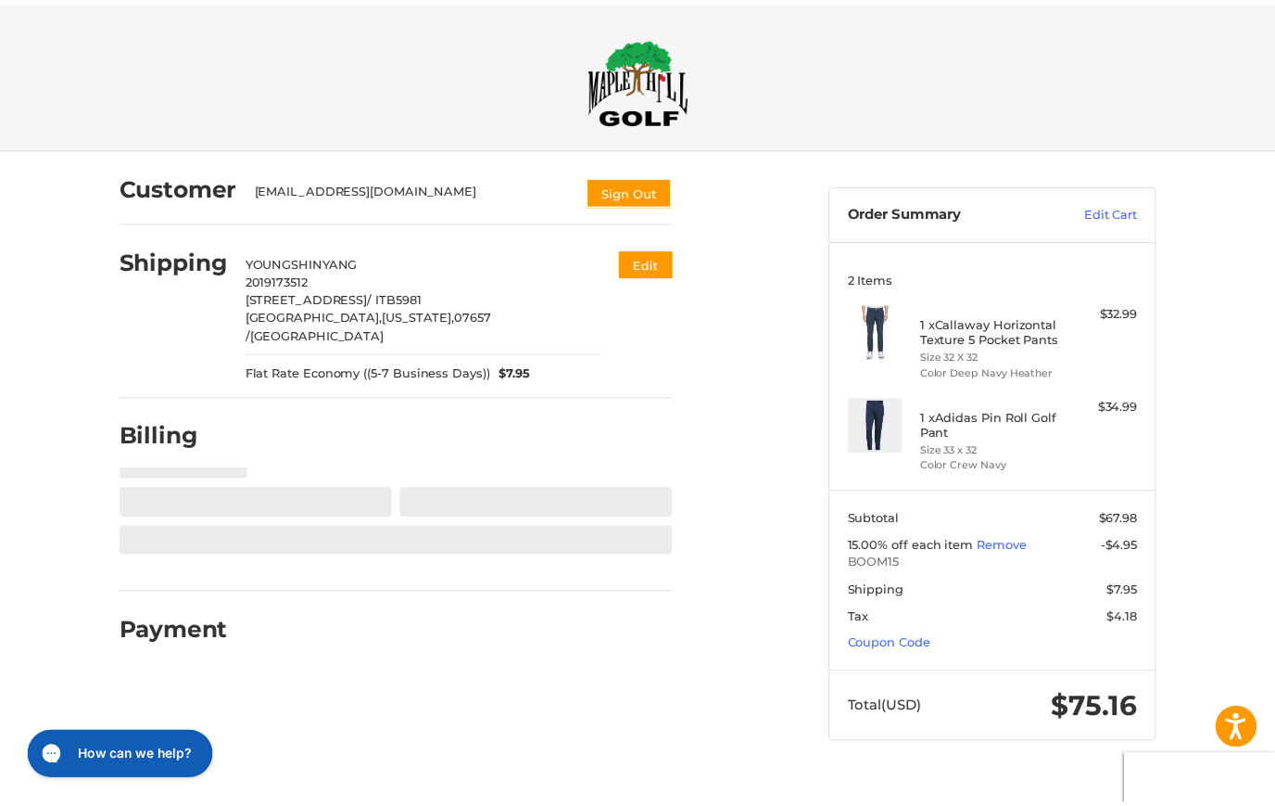
scroll to position [218, 0]
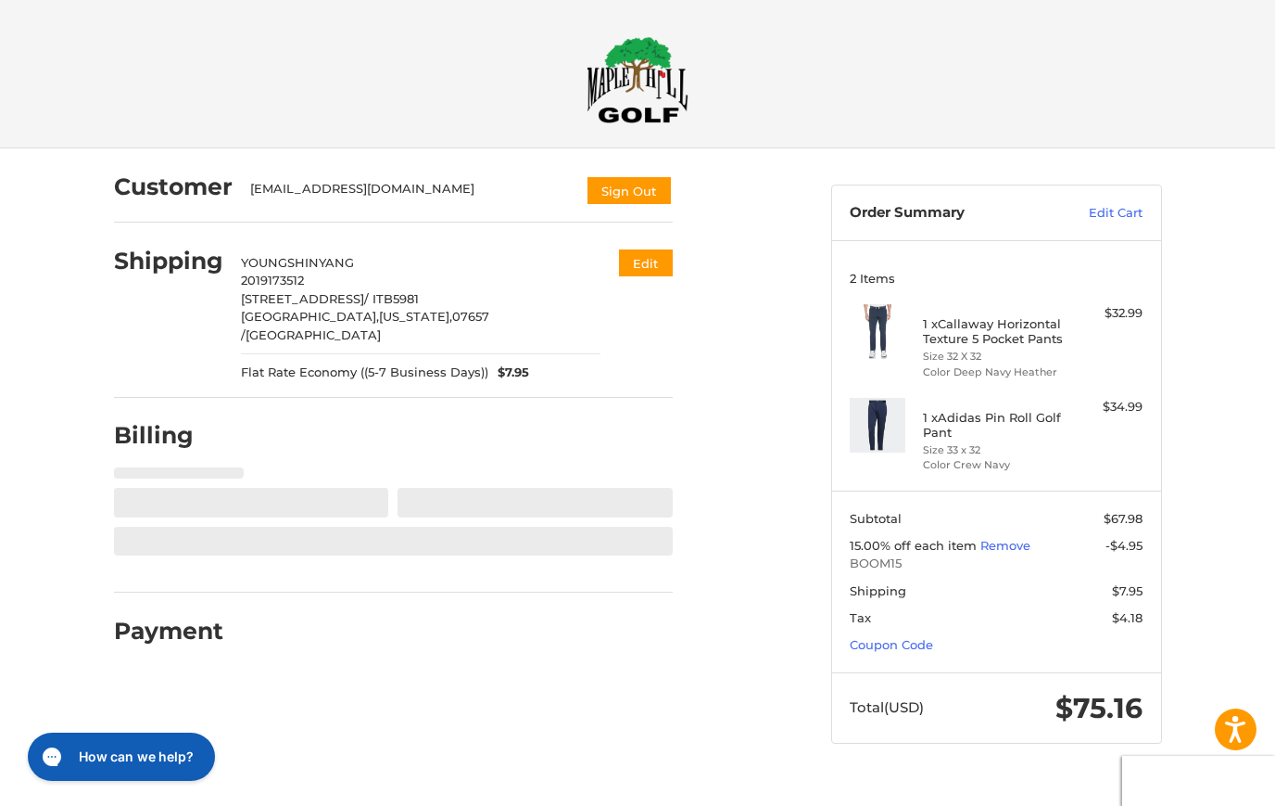
select select "**"
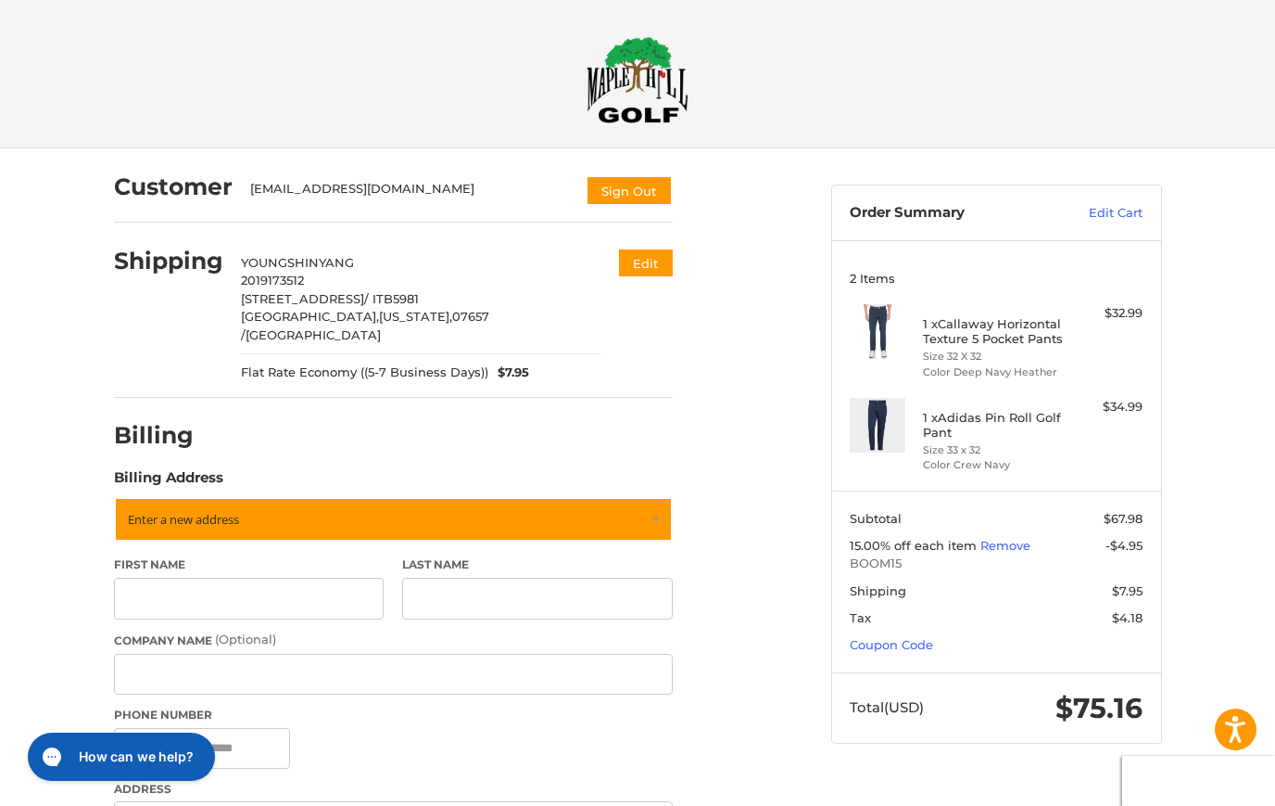
scroll to position [155, 0]
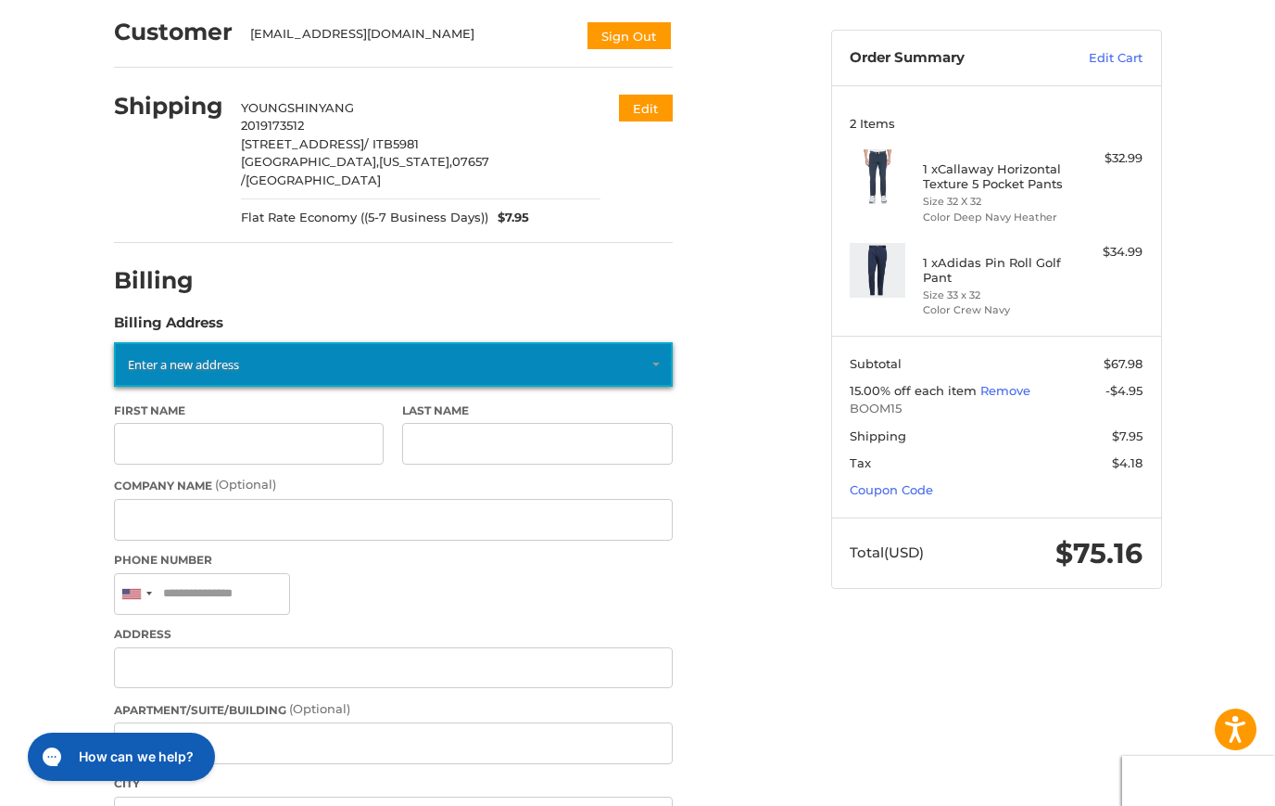
click at [244, 350] on link "Enter a new address" at bounding box center [393, 364] width 559 height 44
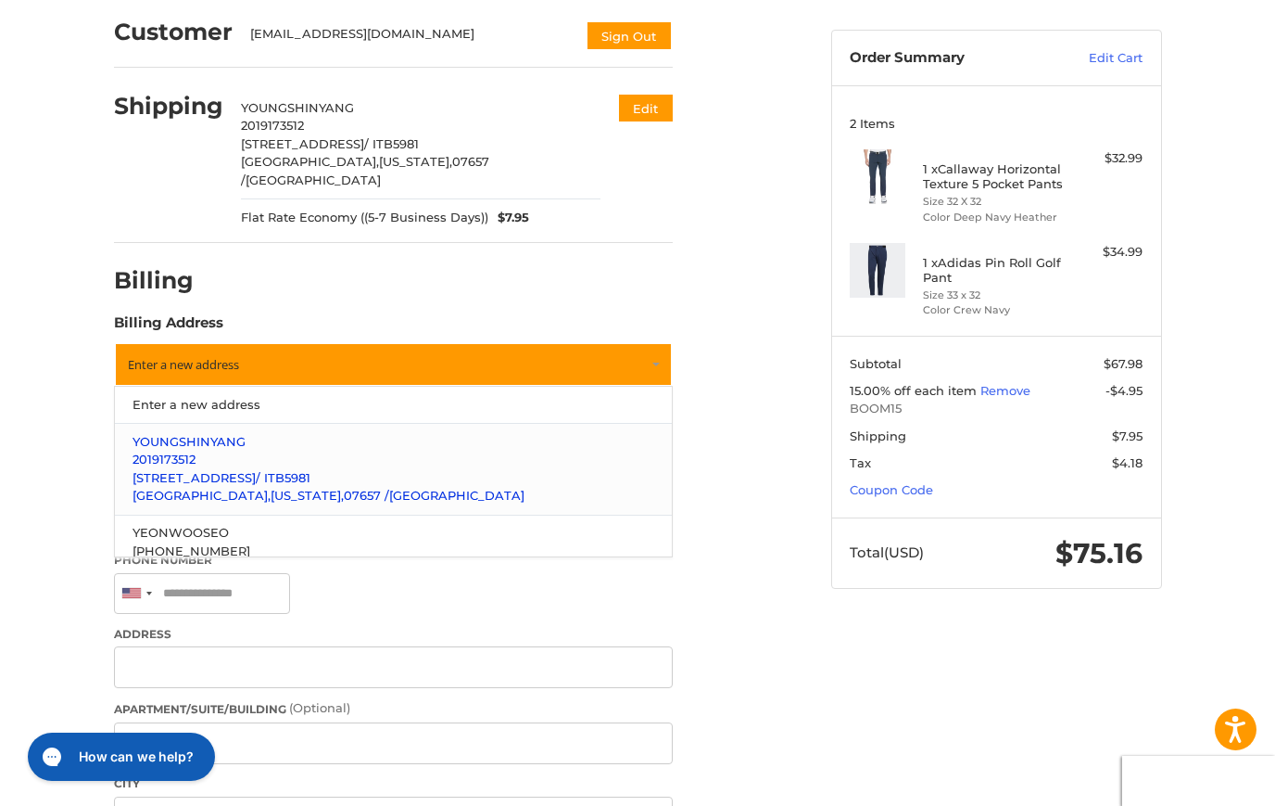
click at [211, 450] on p "2019173512" at bounding box center [393, 459] width 521 height 19
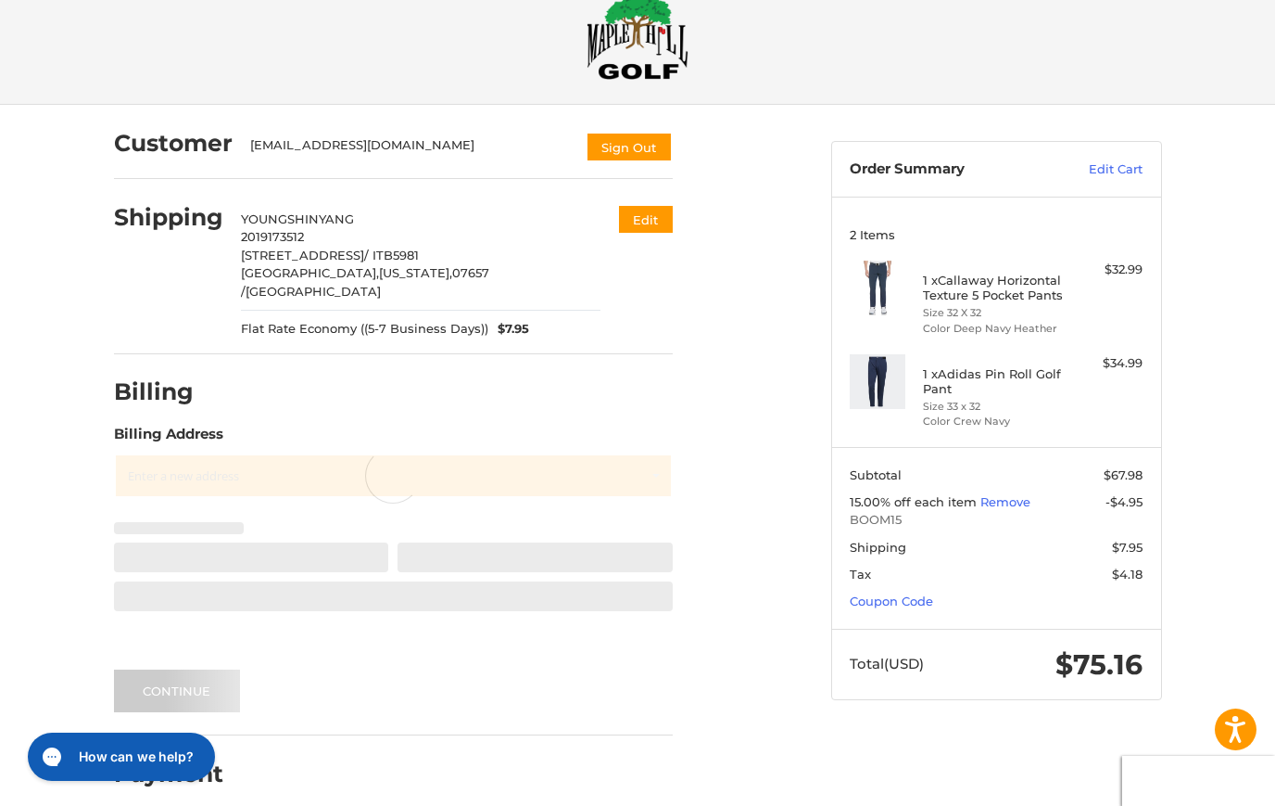
scroll to position [0, 0]
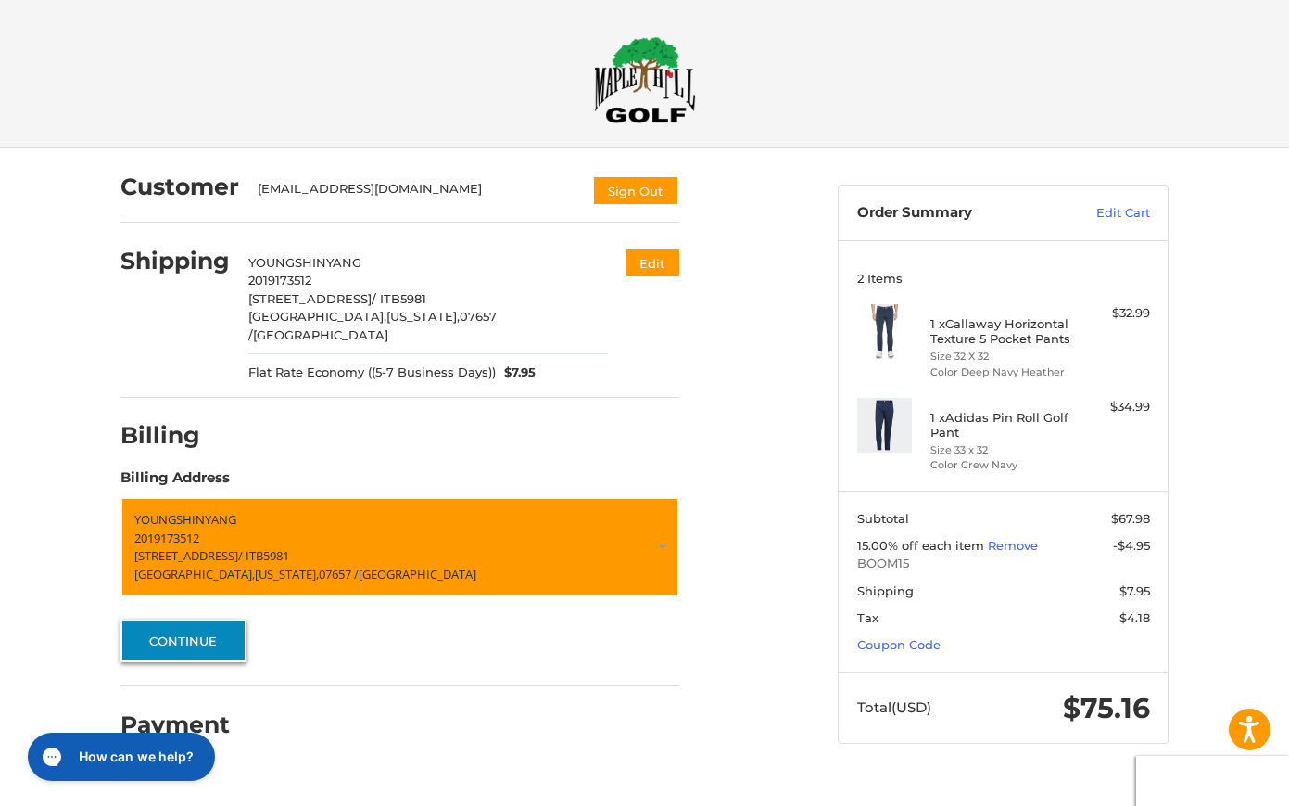
click at [186, 624] on button "Continue" at bounding box center [184, 640] width 126 height 43
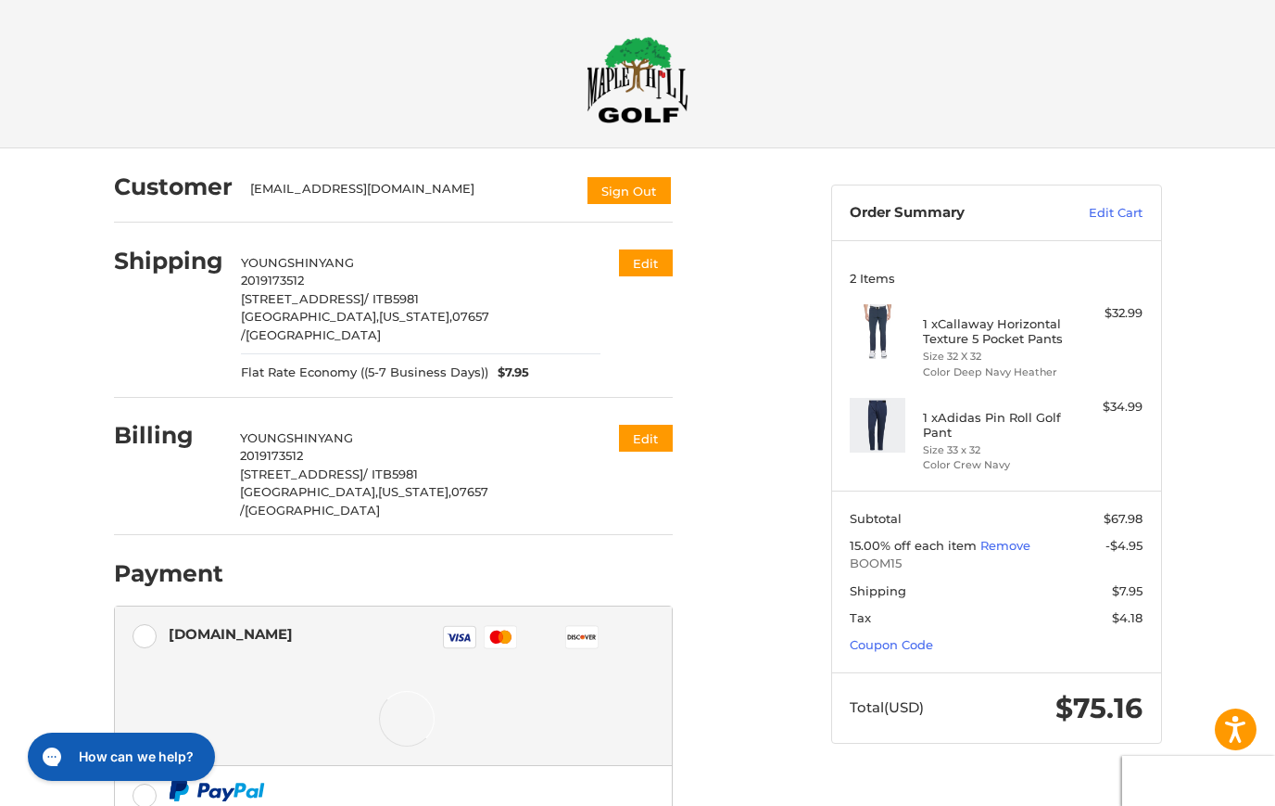
scroll to position [155, 0]
